Goal: Use online tool/utility

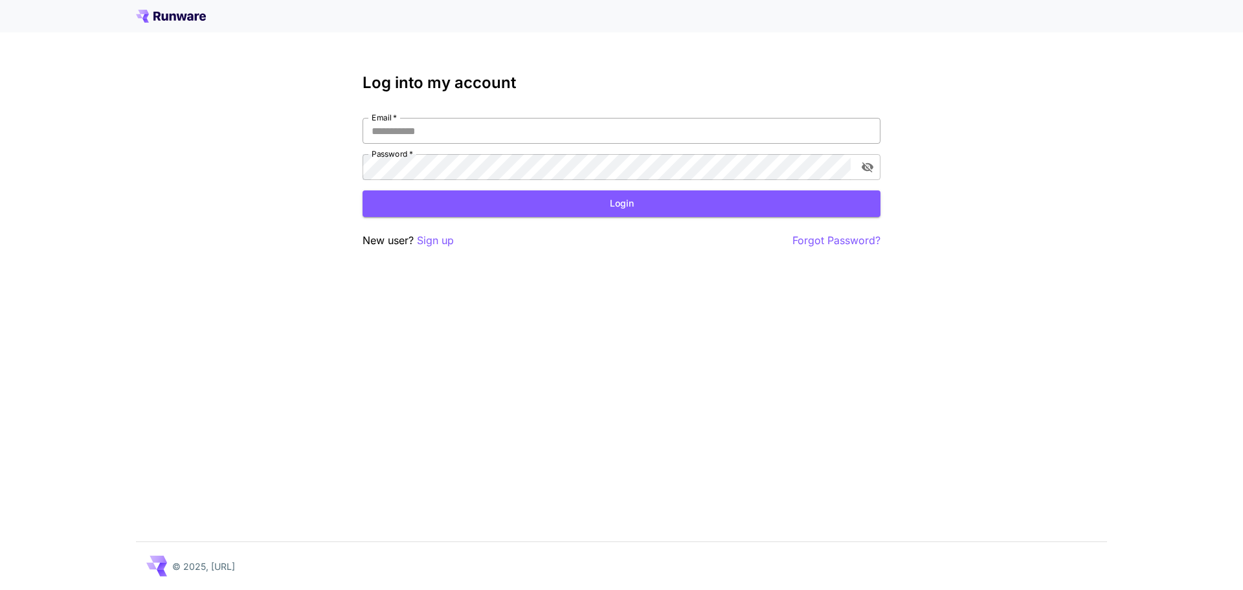
click at [633, 132] on input "Email   *" at bounding box center [622, 131] width 518 height 26
type input "**********"
click at [721, 207] on button "Login" at bounding box center [622, 203] width 518 height 27
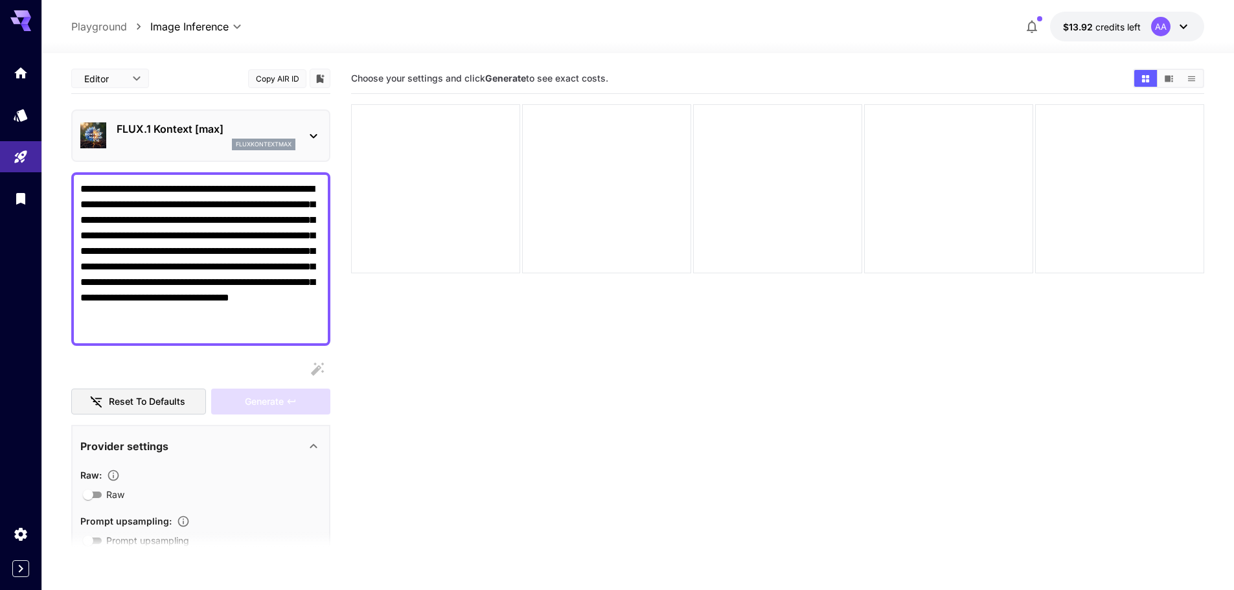
click at [205, 141] on div "fluxkontextmax" at bounding box center [206, 145] width 179 height 12
